Goal: Find specific page/section: Find specific page/section

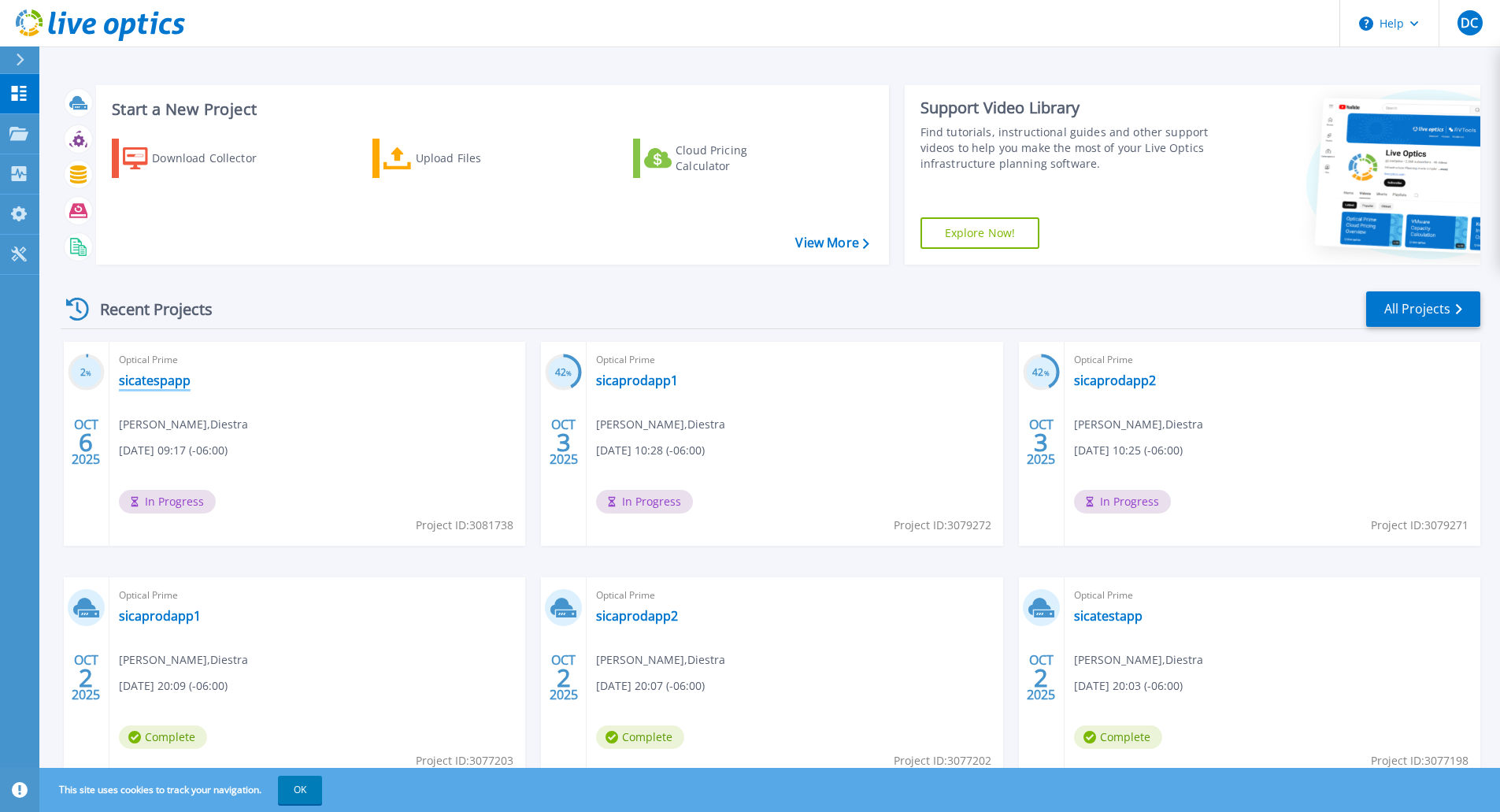
click at [155, 380] on link "sicatespapp" at bounding box center [155, 380] width 72 height 15
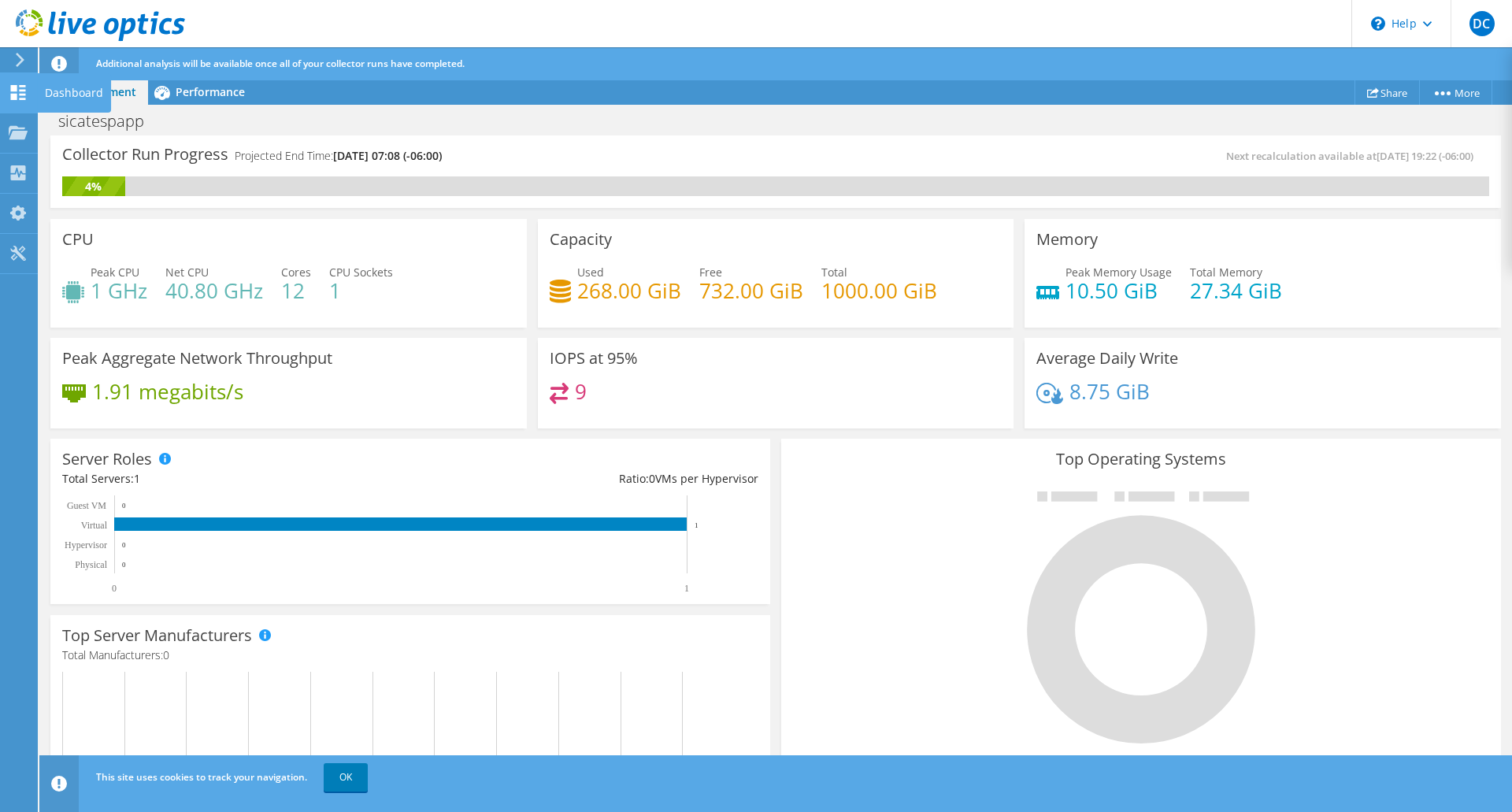
click at [19, 87] on icon at bounding box center [18, 92] width 19 height 15
